Goal: Obtain resource: Download file/media

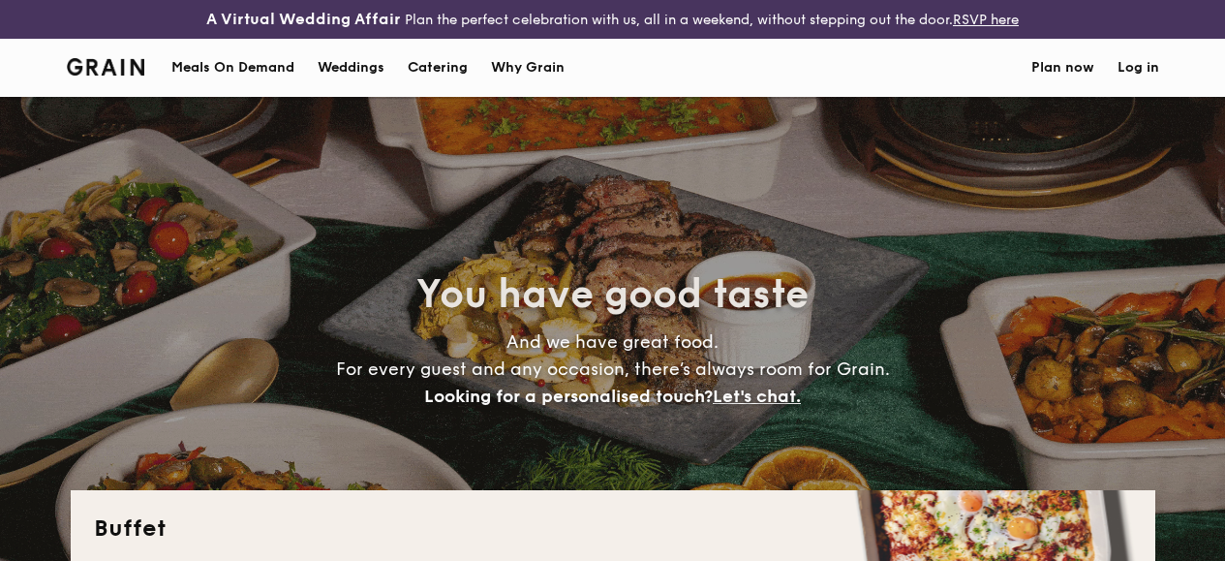
select select
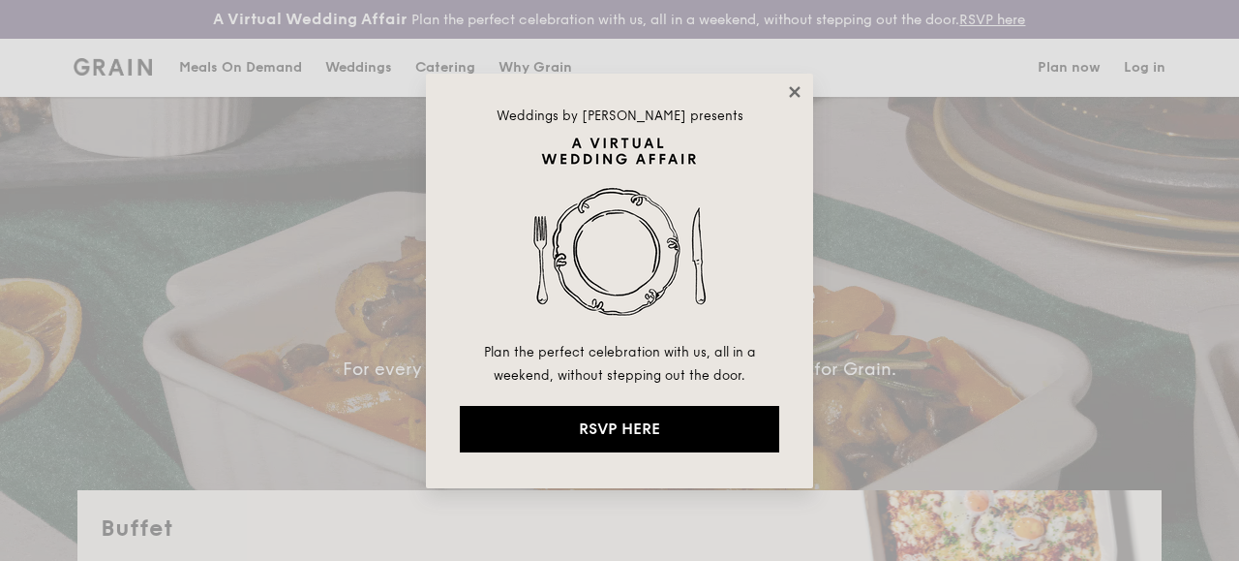
click at [792, 92] on icon at bounding box center [794, 91] width 17 height 17
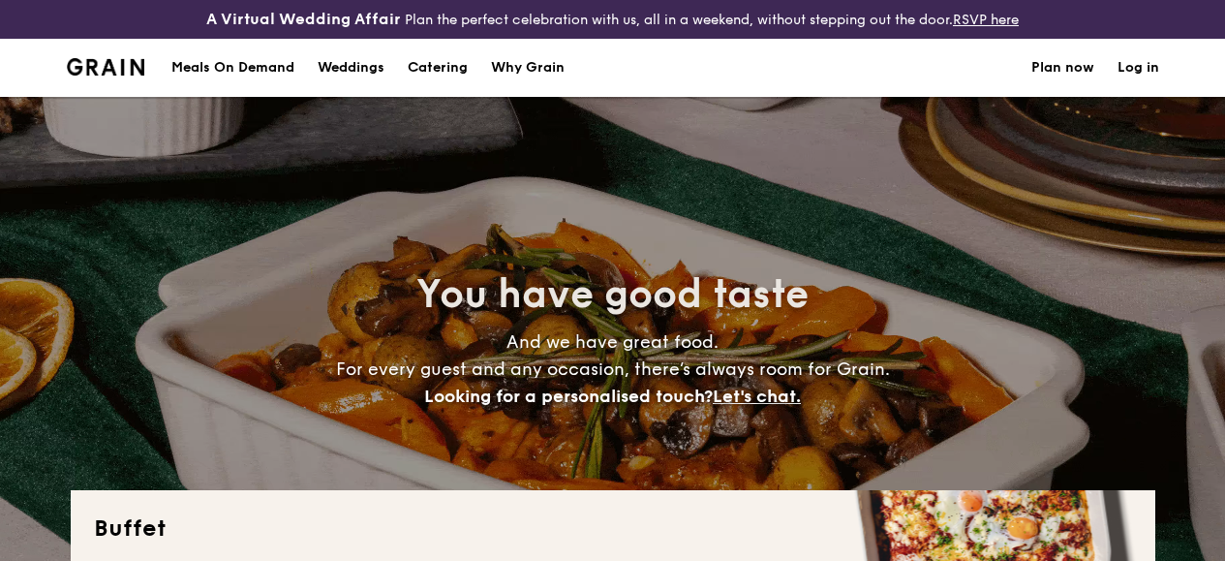
click at [258, 84] on div "Meals On Demand" at bounding box center [232, 68] width 123 height 58
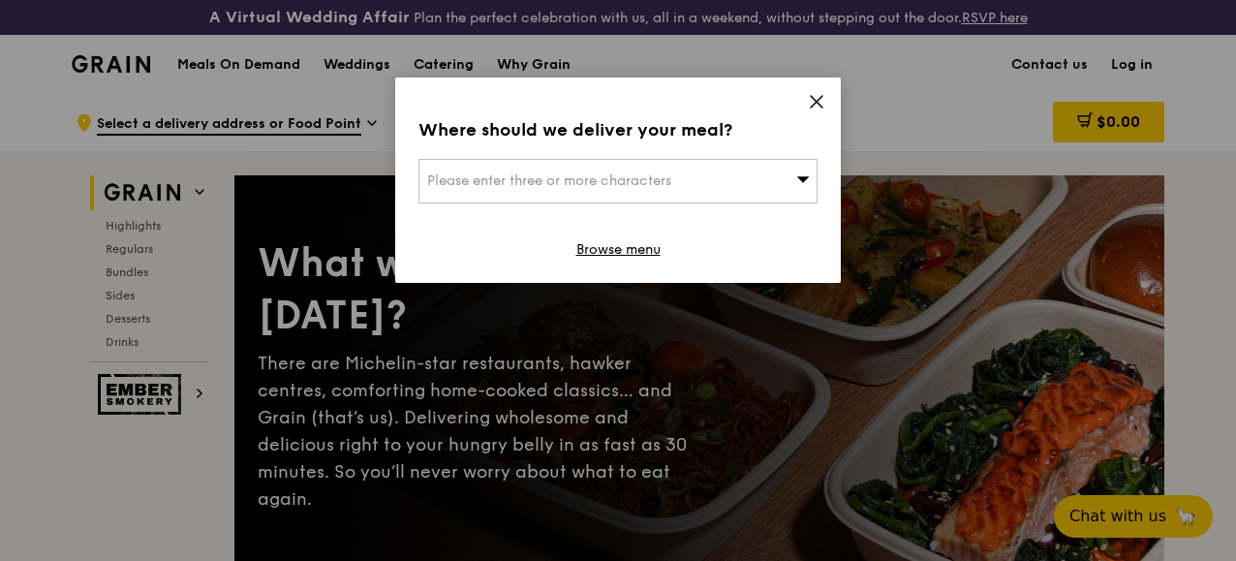
click at [802, 90] on div "Where should we deliver your meal? Please enter three or more characters Browse…" at bounding box center [617, 179] width 445 height 205
drag, startPoint x: 808, startPoint y: 98, endPoint x: 817, endPoint y: 100, distance: 9.9
click at [817, 100] on icon at bounding box center [816, 102] width 12 height 12
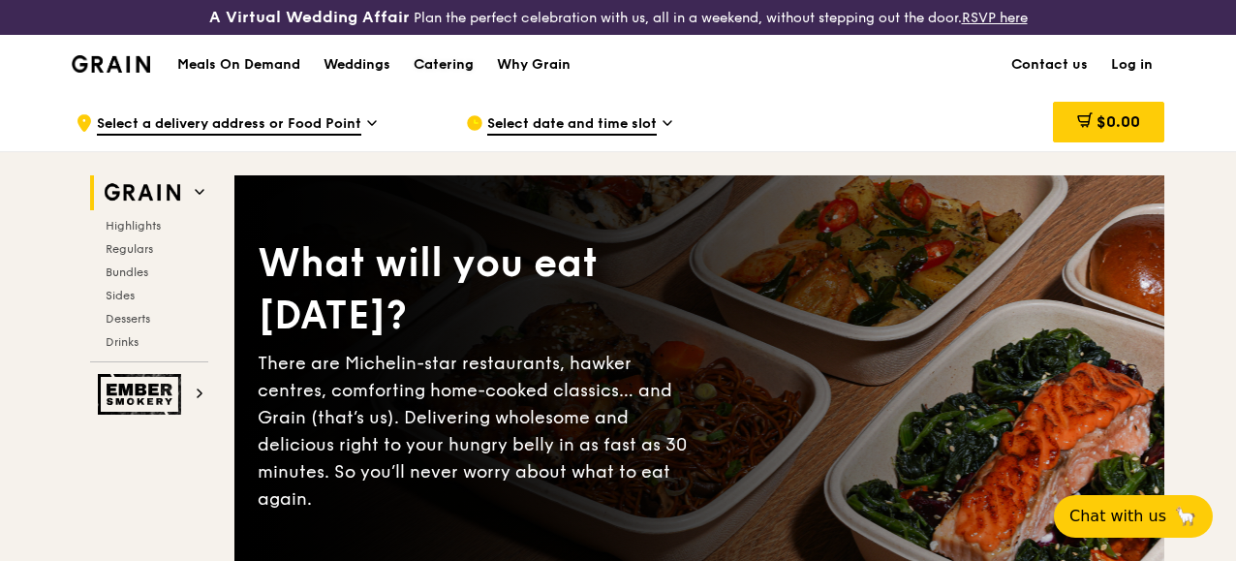
click at [444, 76] on div "Catering" at bounding box center [443, 65] width 60 height 58
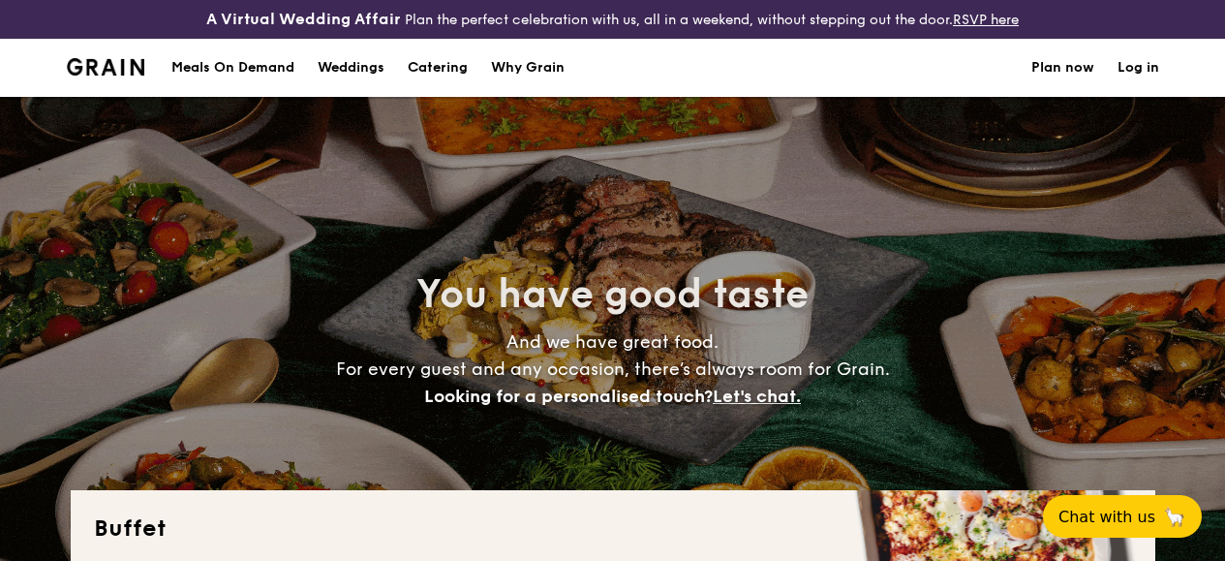
select select
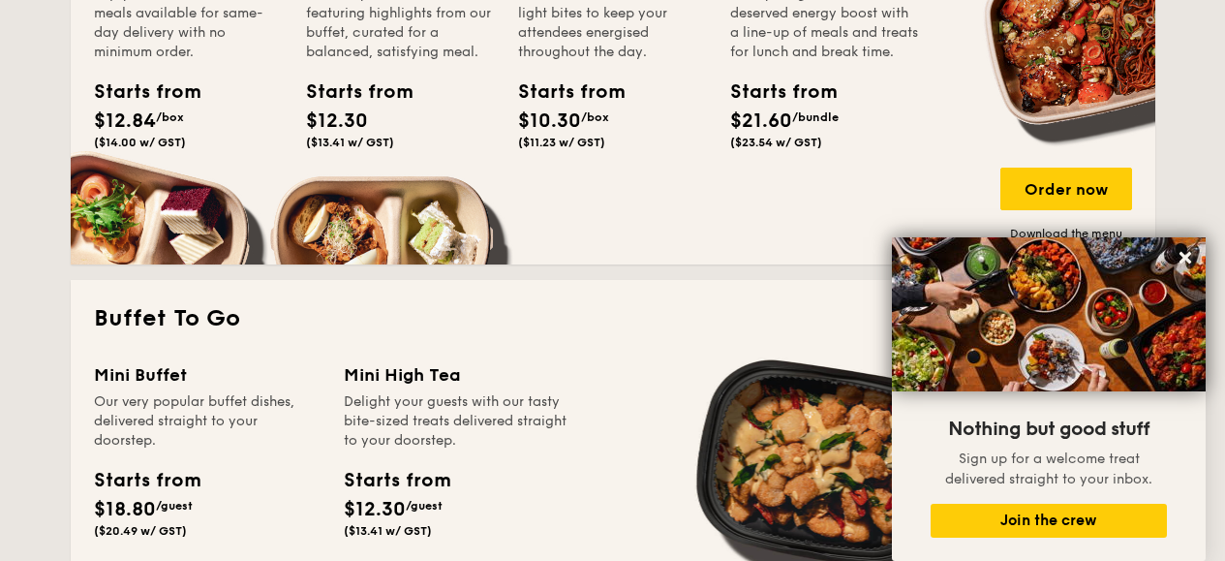
scroll to position [968, 0]
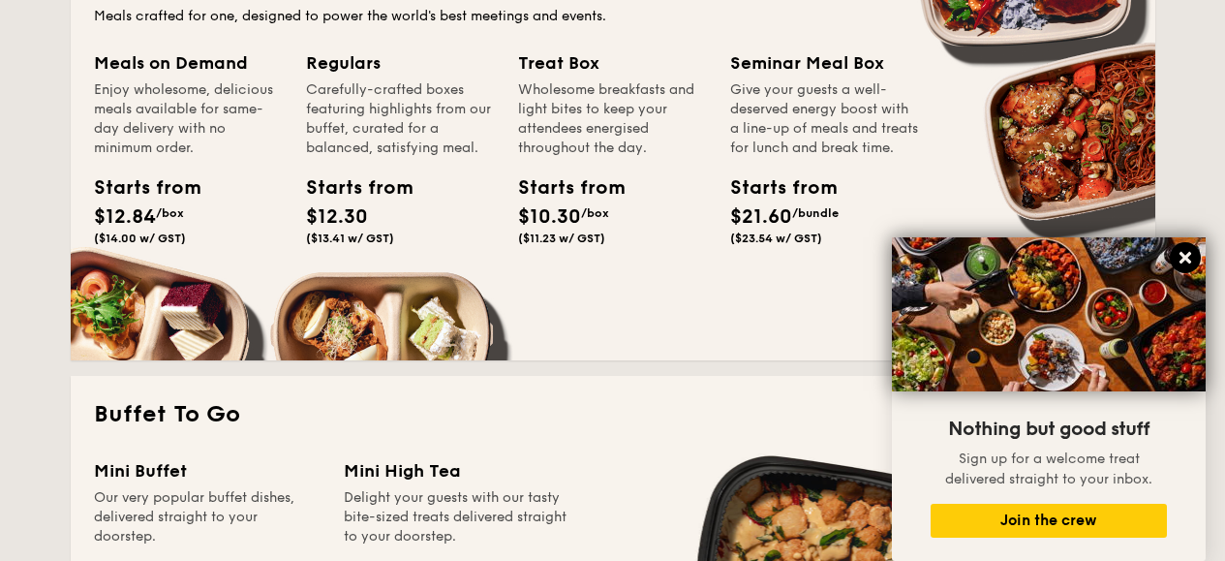
click at [1191, 254] on icon at bounding box center [1184, 257] width 17 height 17
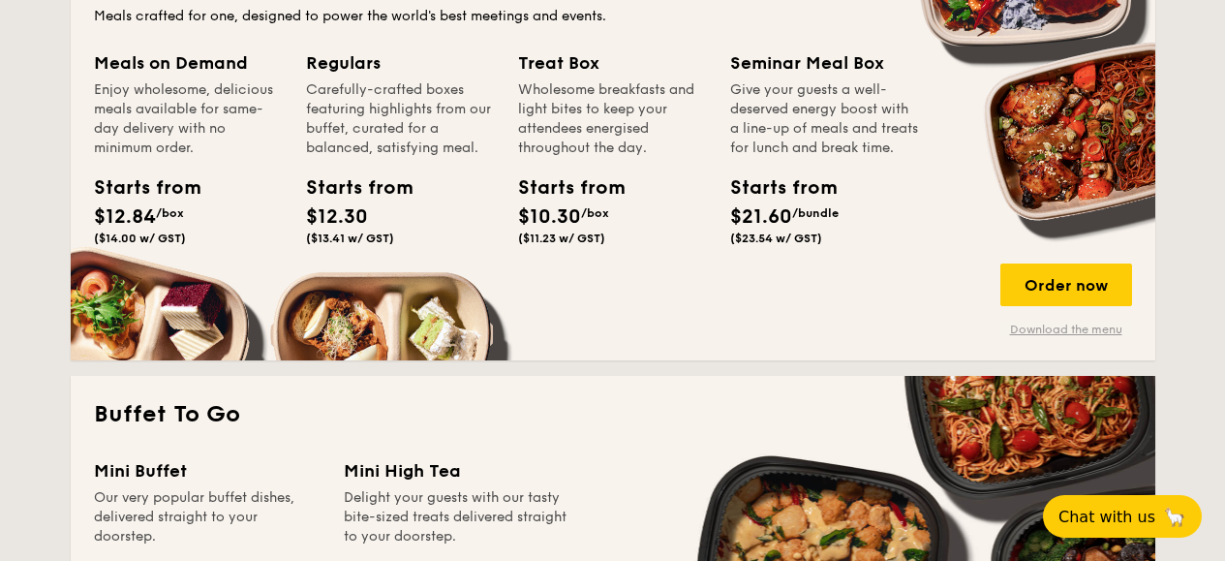
click at [1056, 337] on link "Download the menu" at bounding box center [1066, 328] width 132 height 15
